Goal: Check status: Check status

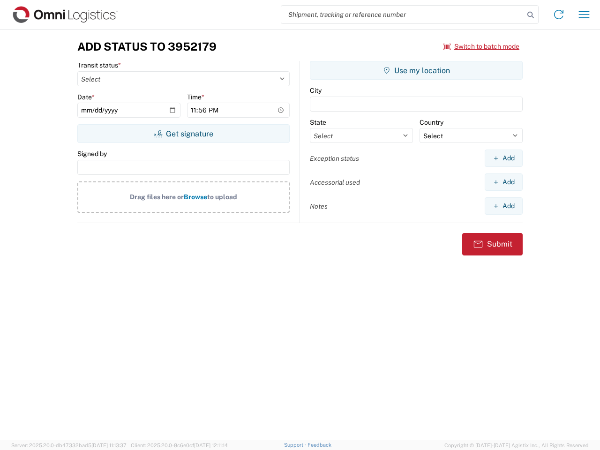
click at [402, 15] on input "search" at bounding box center [402, 15] width 243 height 18
click at [530, 15] on icon at bounding box center [530, 14] width 13 height 13
click at [558, 15] on icon at bounding box center [558, 14] width 15 height 15
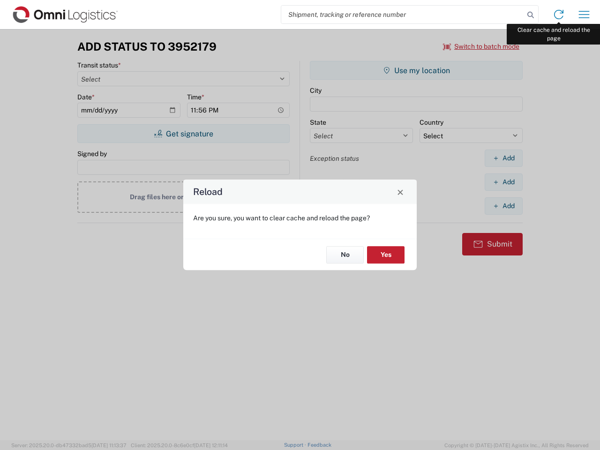
click at [584, 15] on div "Reload Are you sure, you want to clear cache and reload the page? No Yes" at bounding box center [300, 225] width 600 height 450
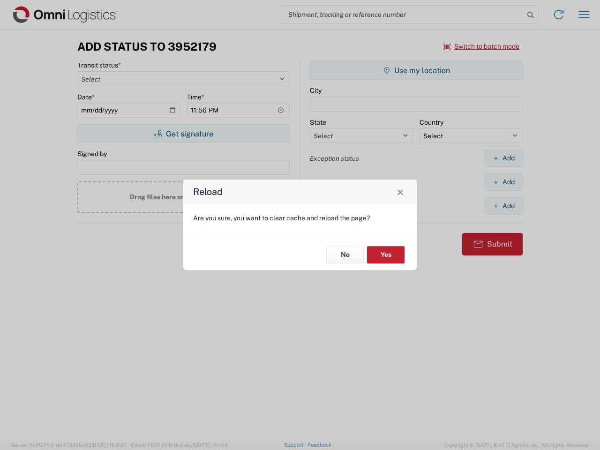
click at [481, 46] on div "Reload Are you sure, you want to clear cache and reload the page? No Yes" at bounding box center [300, 225] width 600 height 450
click at [183, 133] on div "Reload Are you sure, you want to clear cache and reload the page? No Yes" at bounding box center [300, 225] width 600 height 450
click at [416, 70] on div "Reload Are you sure, you want to clear cache and reload the page? No Yes" at bounding box center [300, 225] width 600 height 450
click at [503, 158] on div "Reload Are you sure, you want to clear cache and reload the page? No Yes" at bounding box center [300, 225] width 600 height 450
click at [503, 182] on div "Reload Are you sure, you want to clear cache and reload the page? No Yes" at bounding box center [300, 225] width 600 height 450
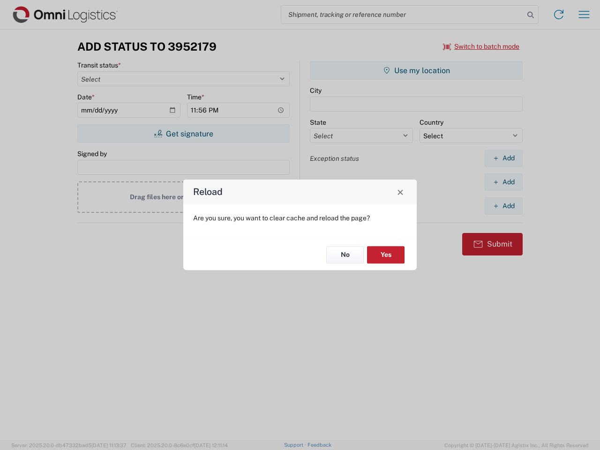
click at [503, 206] on div "Reload Are you sure, you want to clear cache and reload the page? No Yes" at bounding box center [300, 225] width 600 height 450
